Goal: Information Seeking & Learning: Learn about a topic

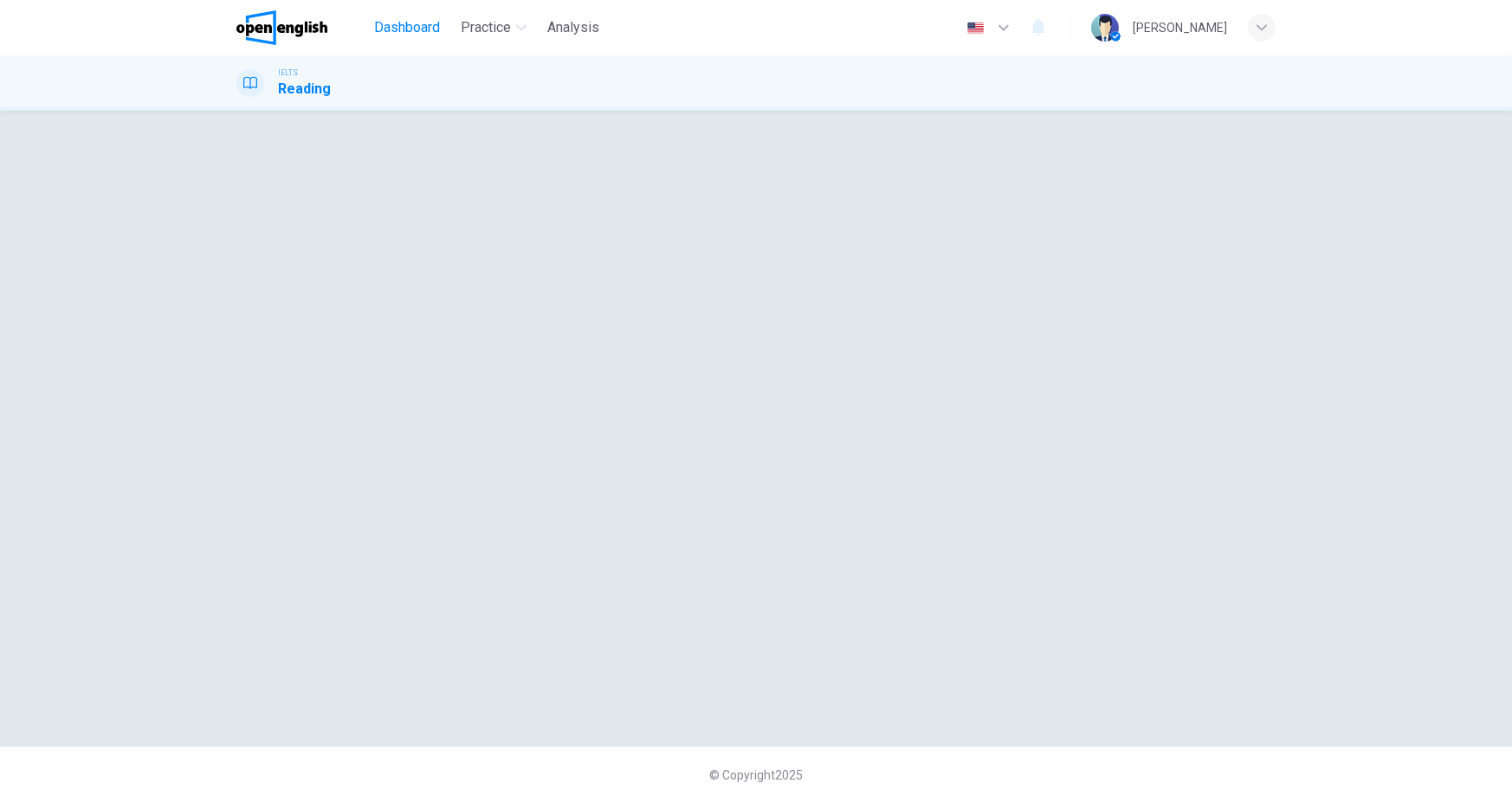
click at [379, 27] on span "Dashboard" at bounding box center [407, 27] width 66 height 21
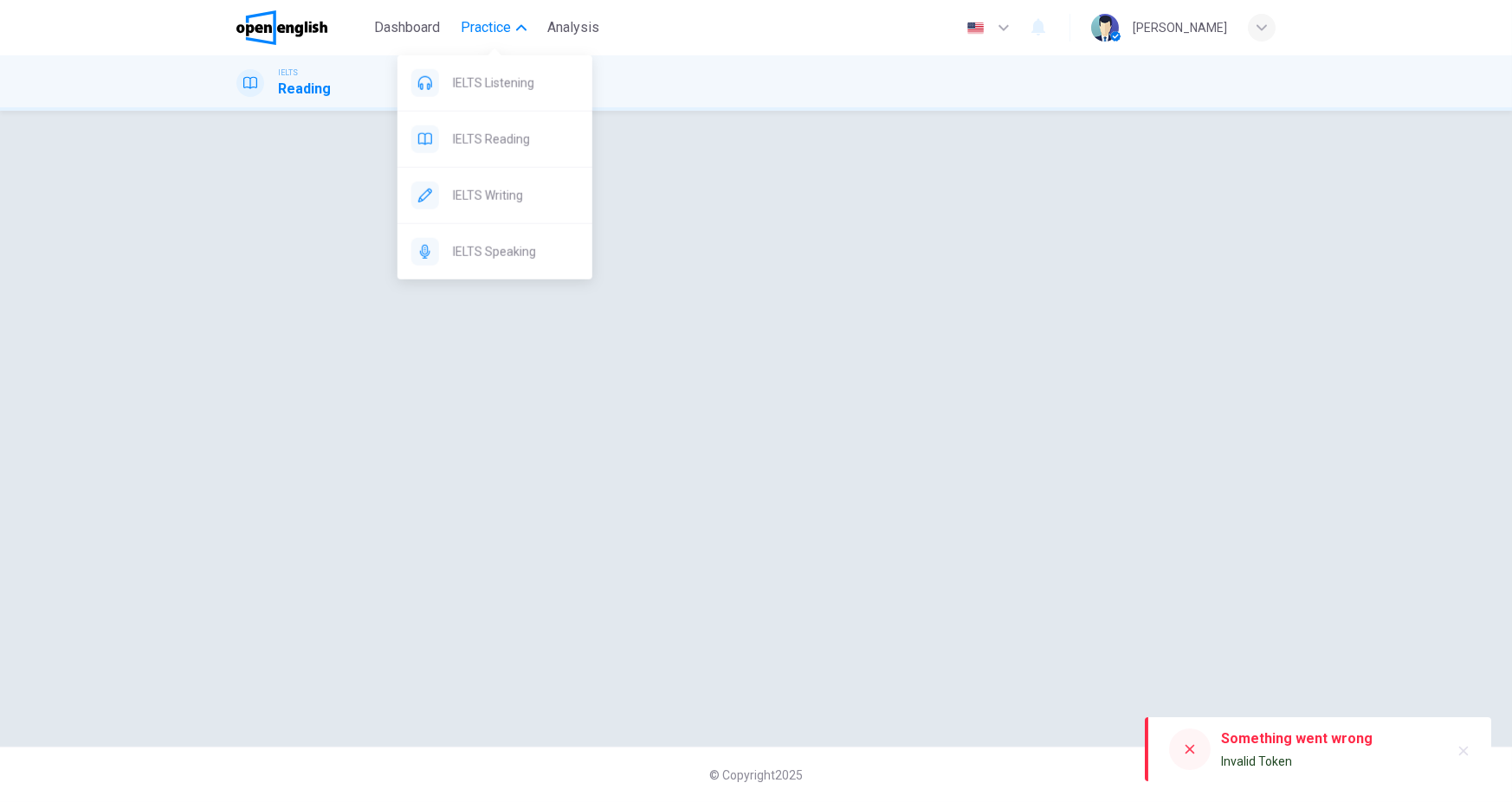
click at [496, 27] on span "Practice" at bounding box center [485, 27] width 50 height 21
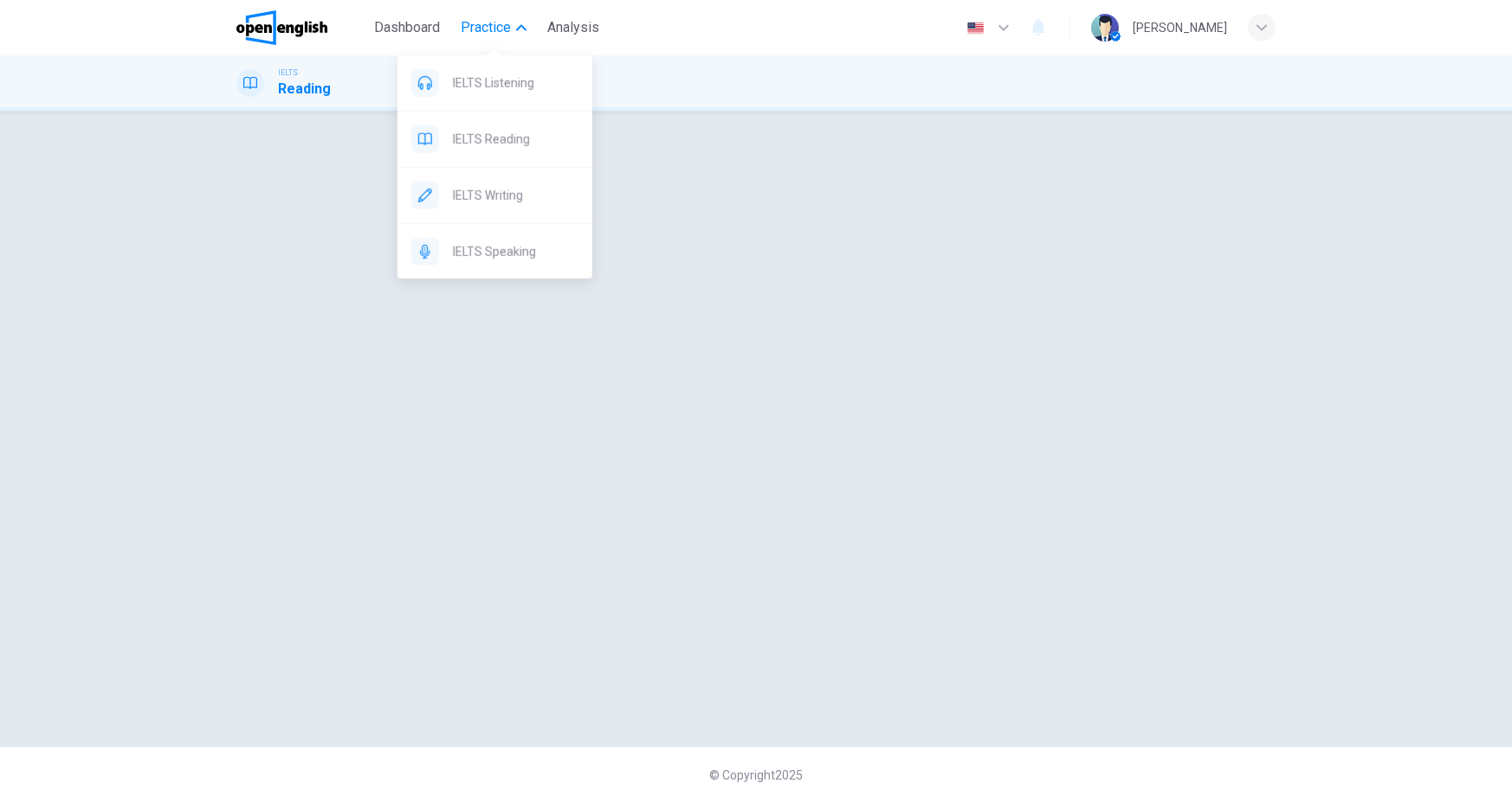
click at [493, 35] on span "Practice" at bounding box center [485, 27] width 50 height 21
click at [485, 73] on span "IELTS Listening" at bounding box center [515, 83] width 126 height 21
